Goal: Information Seeking & Learning: Find specific page/section

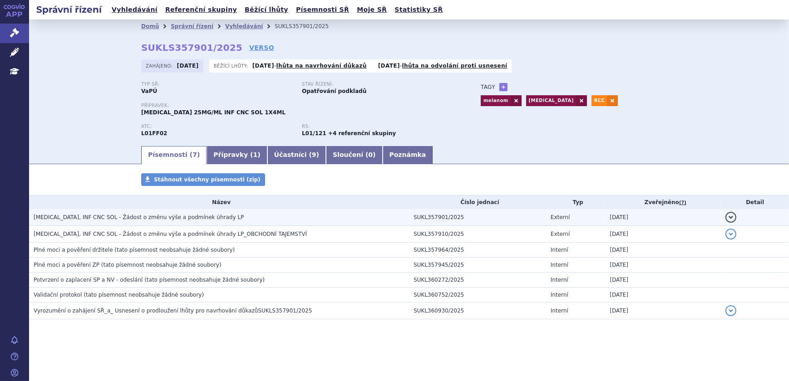
click at [156, 212] on td "[MEDICAL_DATA], INF CNC SOL - Žádost o změnu výše a podmínek úhrady LP" at bounding box center [219, 217] width 380 height 17
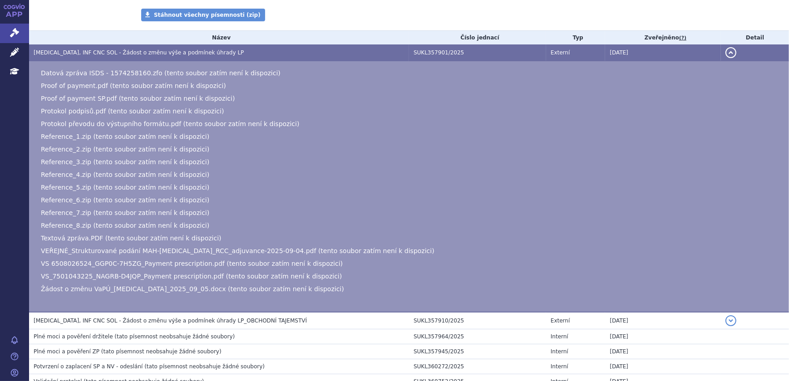
scroll to position [243, 0]
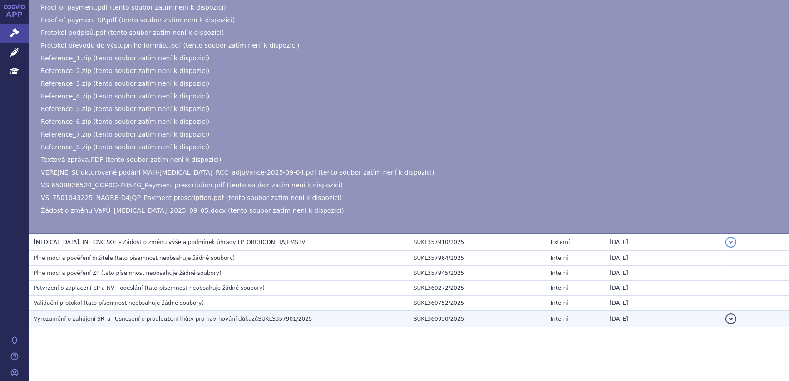
click at [207, 324] on td "Vyrozumění o zahájení SŘ_a_ Usnesení o prodloužení lhůty pro navrhování důkazůS…" at bounding box center [219, 319] width 380 height 17
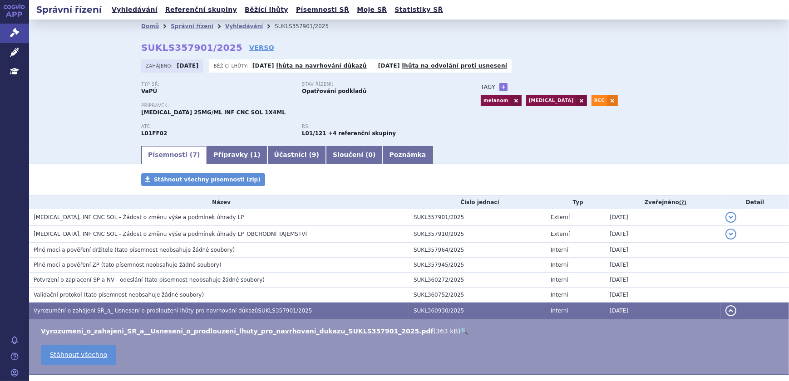
click at [196, 293] on h3 "Validační protokol (tato písemnost neobsahuje žádné soubory)" at bounding box center [222, 295] width 376 height 9
click at [168, 292] on span "(tato písemnost neobsahuje žádné soubory)" at bounding box center [144, 295] width 120 height 6
click at [162, 294] on span "(tato písemnost neobsahuje žádné soubory)" at bounding box center [144, 295] width 120 height 6
click at [164, 278] on span "(tato písemnost neobsahuje žádné soubory)" at bounding box center [204, 280] width 120 height 6
click at [169, 263] on span "(tato písemnost neobsahuje žádné soubory)" at bounding box center [161, 265] width 120 height 6
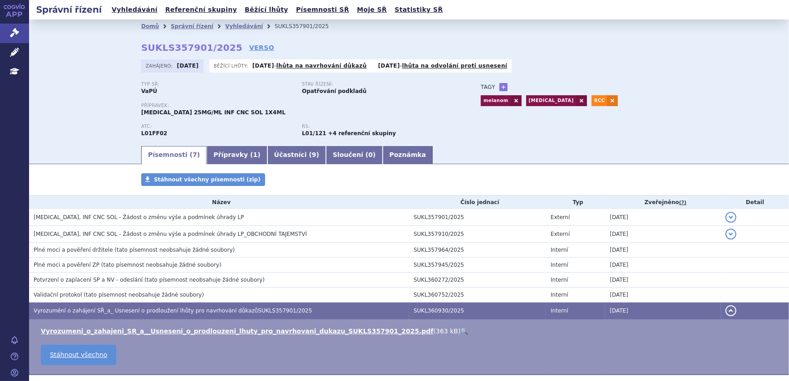
click at [173, 248] on span "(tato písemnost neobsahuje žádné soubory)" at bounding box center [174, 250] width 120 height 6
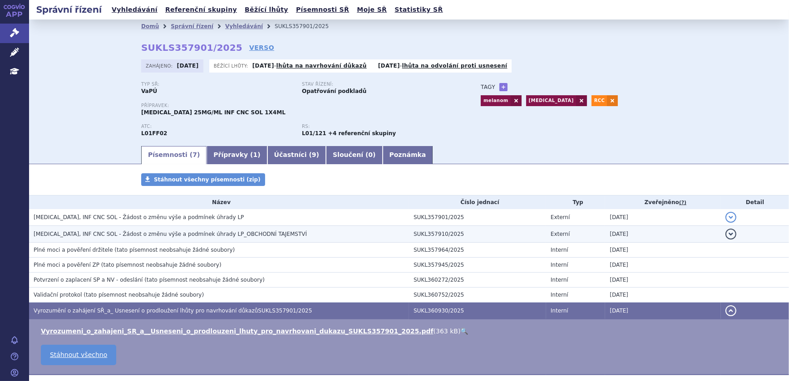
click at [177, 233] on span "[MEDICAL_DATA], INF CNC SOL - Žádost o změnu výše a podmínek úhrady LP_OBCHODNÍ…" at bounding box center [170, 234] width 273 height 6
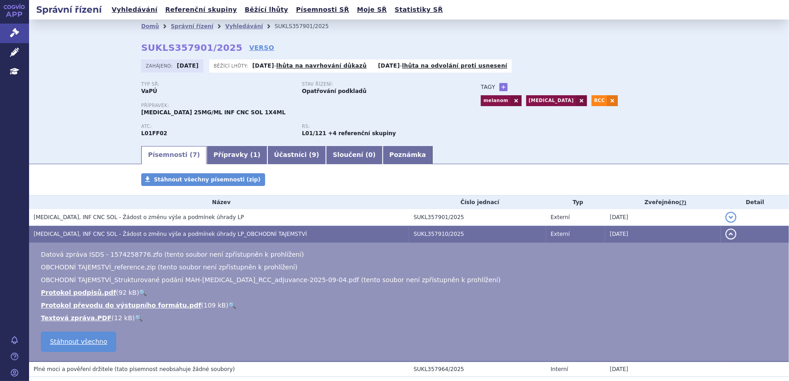
scroll to position [41, 0]
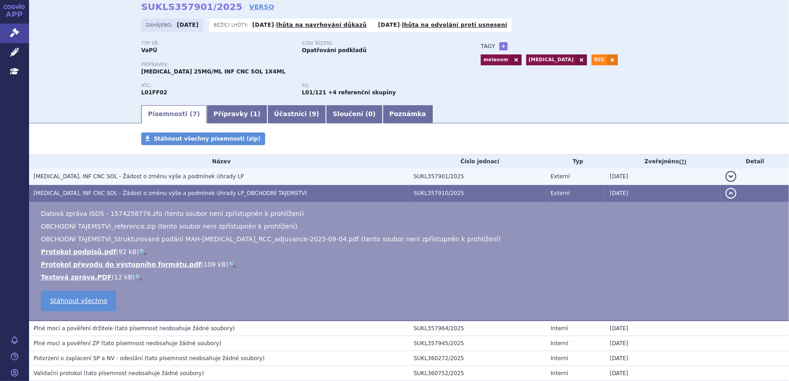
click at [186, 176] on span "[MEDICAL_DATA], INF CNC SOL - Žádost o změnu výše a podmínek úhrady LP" at bounding box center [139, 176] width 210 height 6
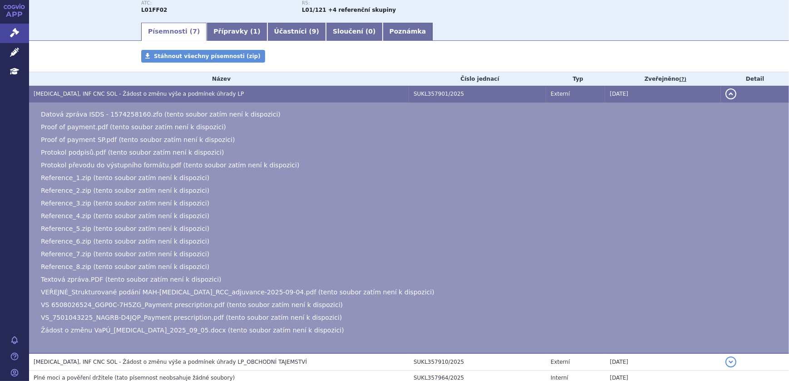
scroll to position [0, 0]
